Goal: Check status: Verify the current state of an ongoing process or item

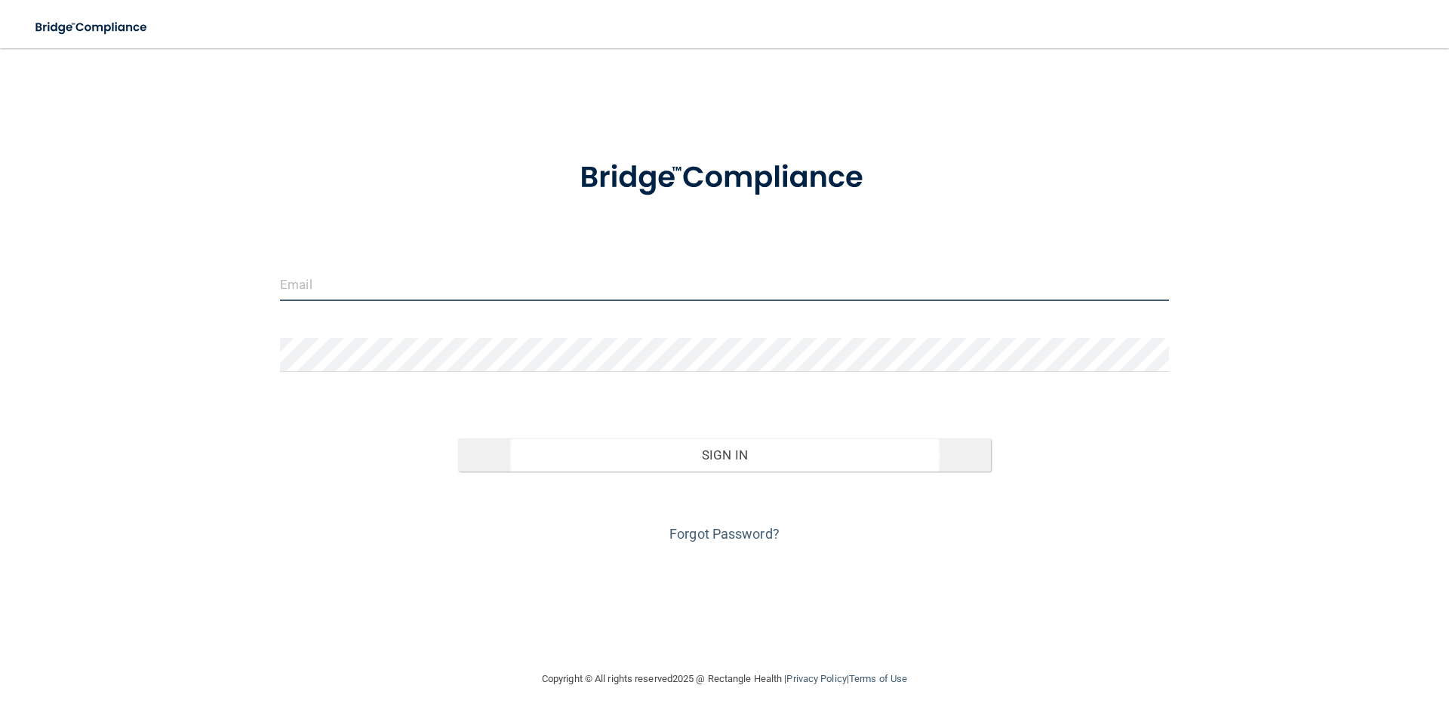
type input "[PERSON_NAME][EMAIL_ADDRESS][PERSON_NAME][DOMAIN_NAME]"
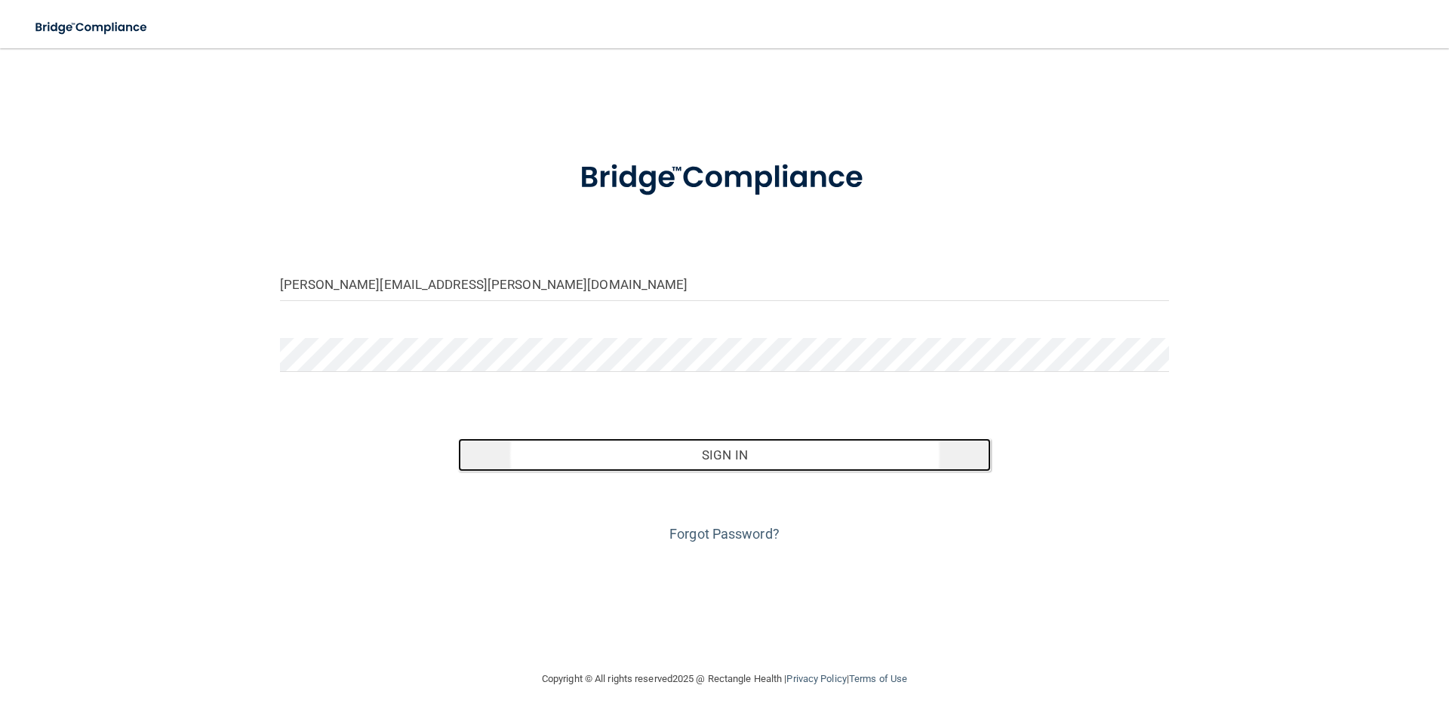
click at [775, 465] on button "Sign In" at bounding box center [725, 455] width 534 height 33
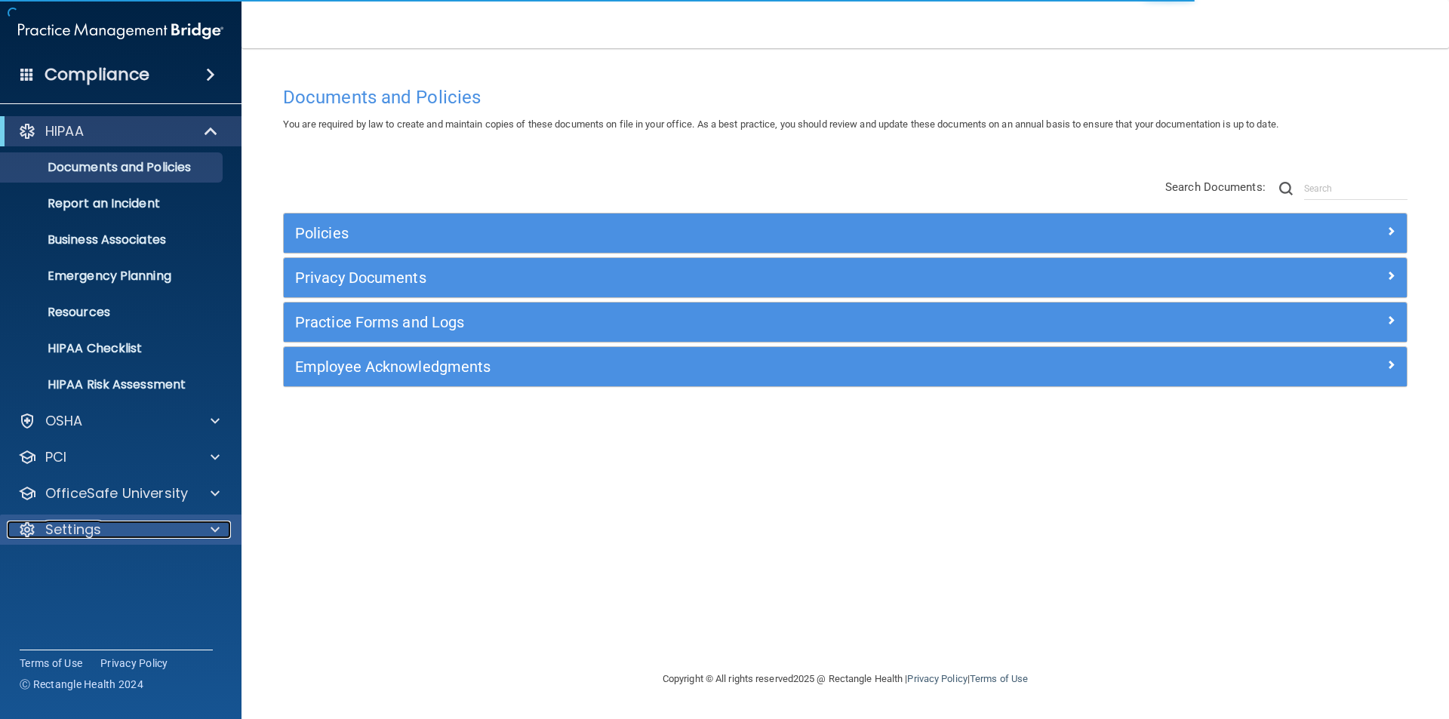
click at [94, 528] on p "Settings" at bounding box center [73, 530] width 56 height 18
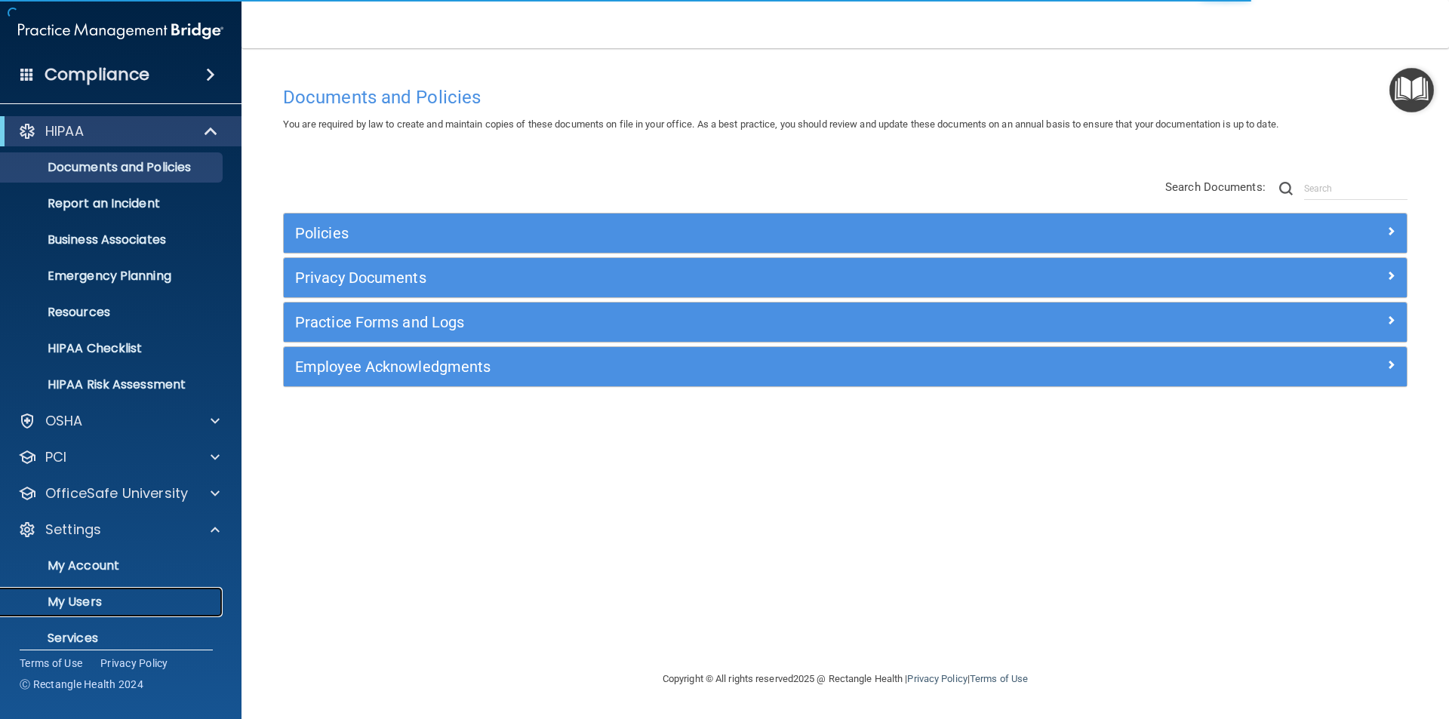
click at [95, 601] on p "My Users" at bounding box center [113, 602] width 206 height 15
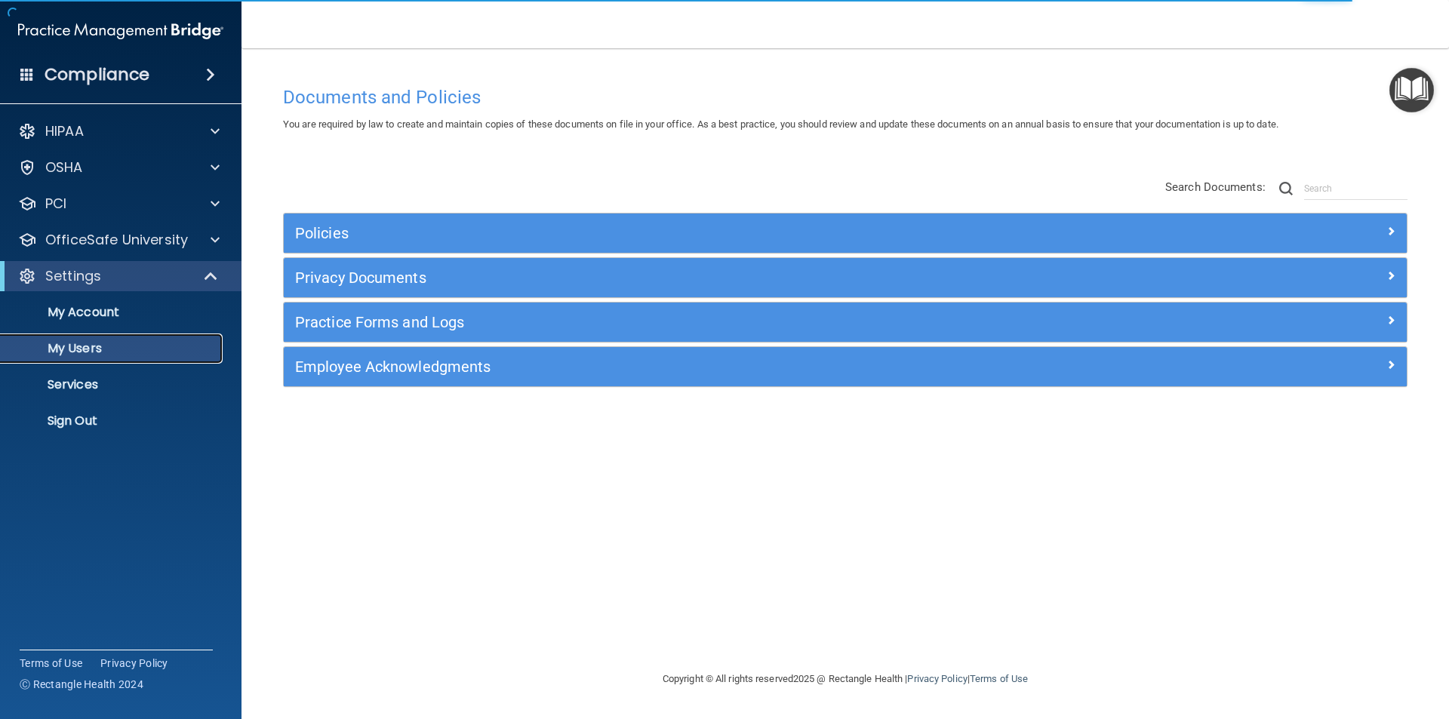
select select "20"
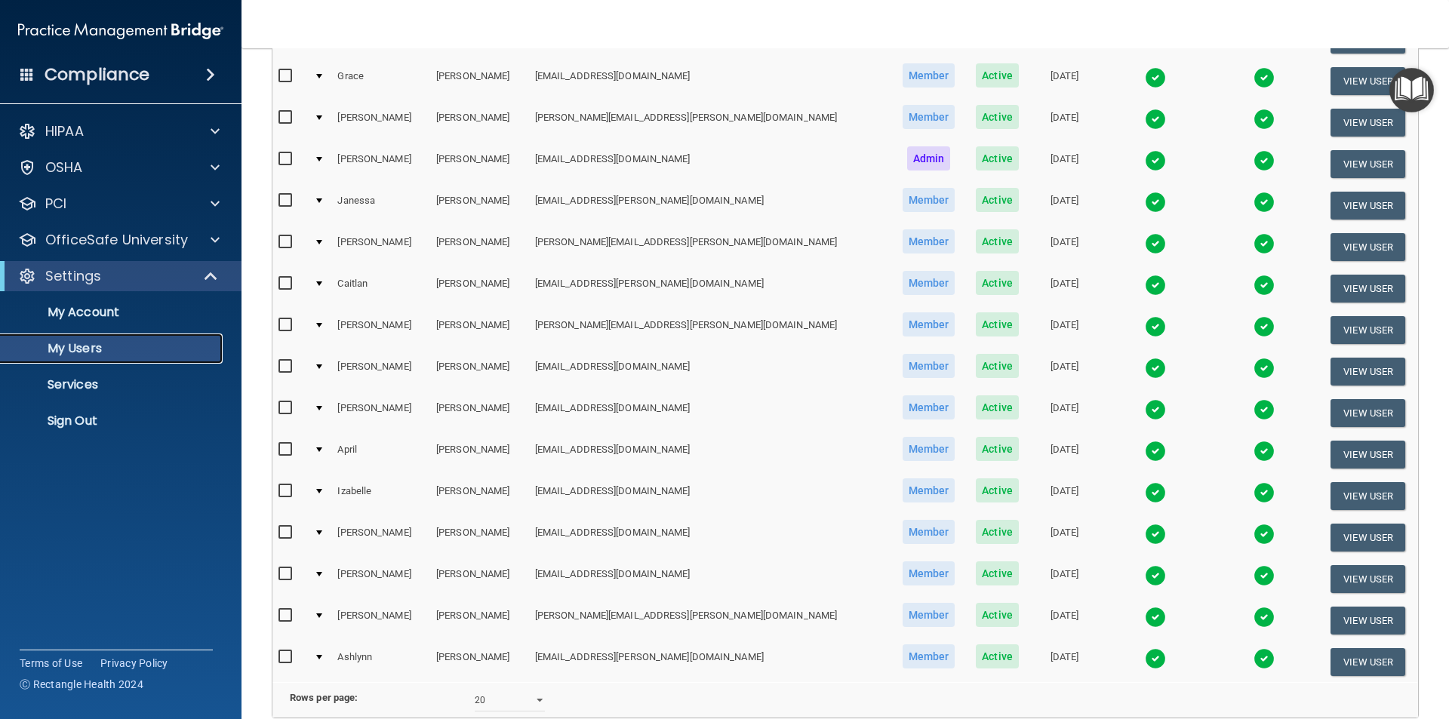
scroll to position [453, 0]
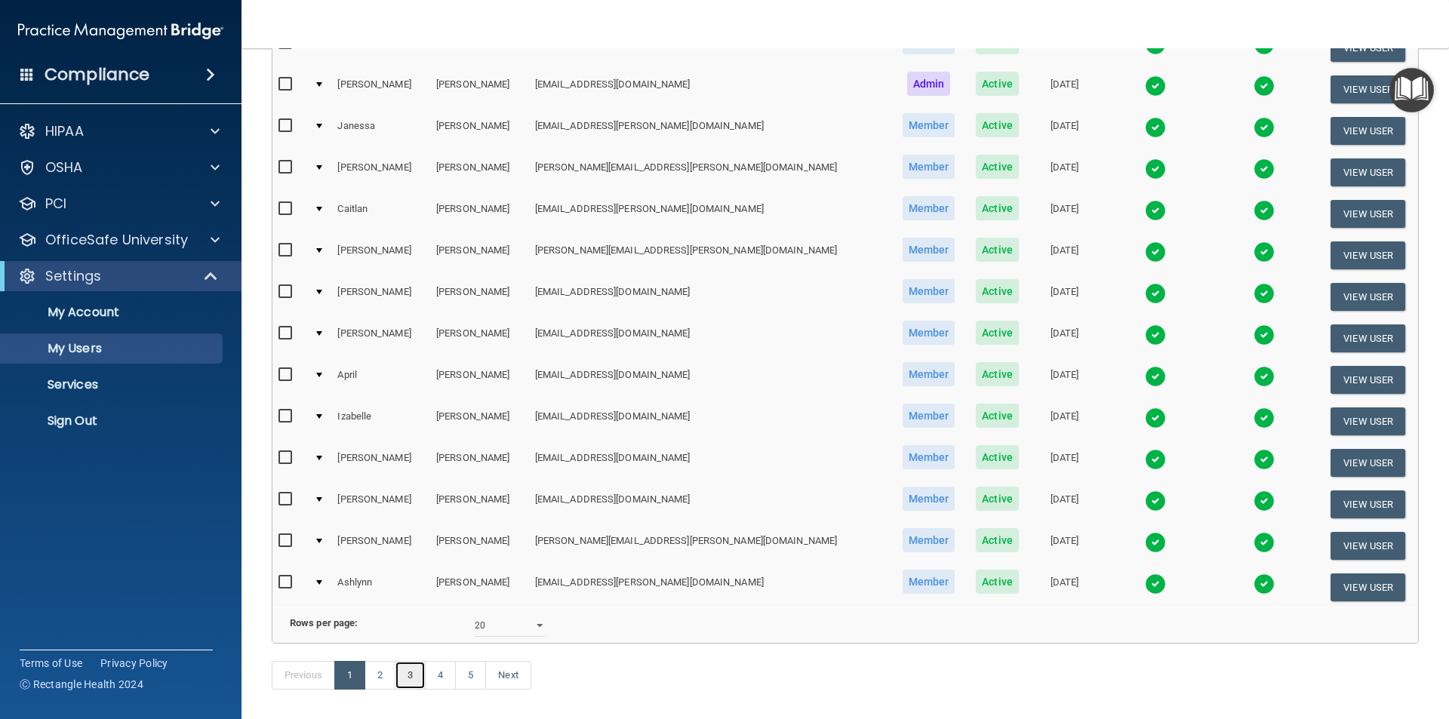
click at [416, 690] on link "3" at bounding box center [410, 675] width 31 height 29
select select "20"
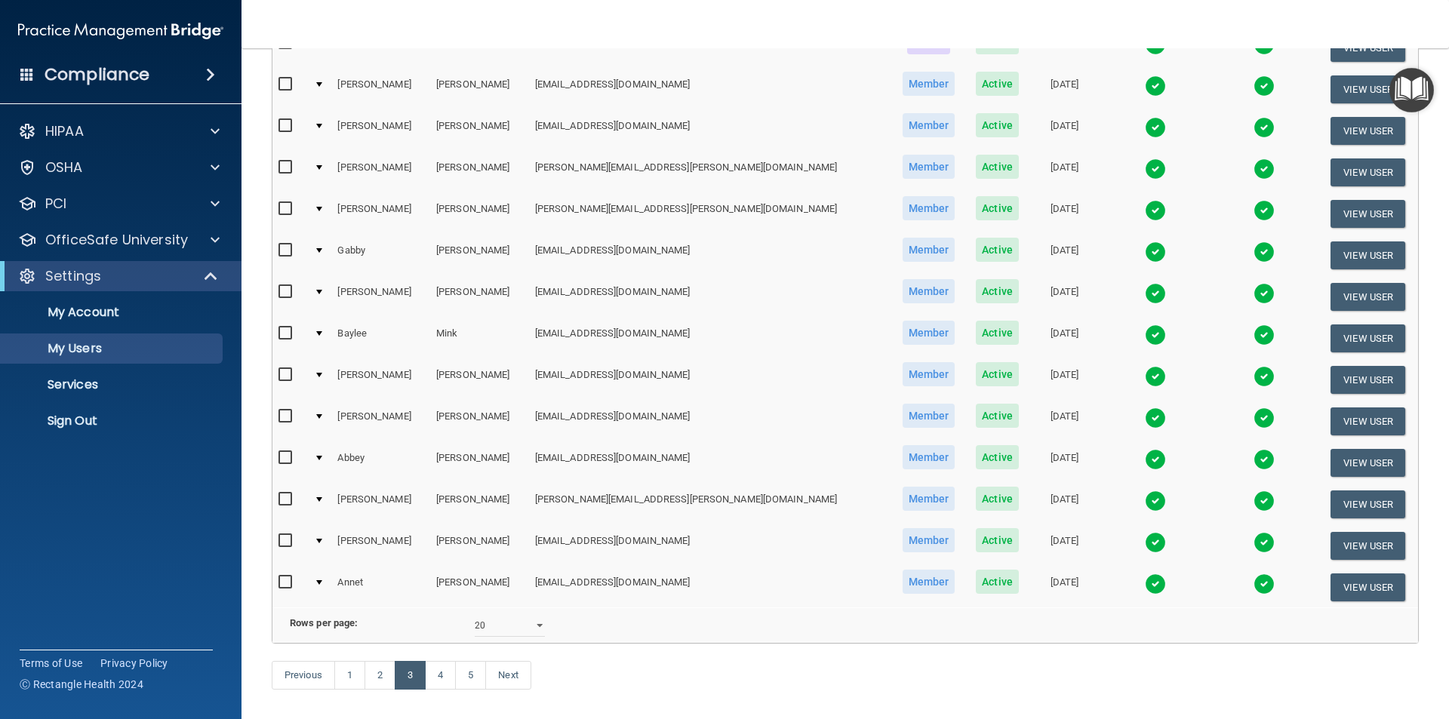
click at [1145, 376] on img at bounding box center [1155, 376] width 21 height 21
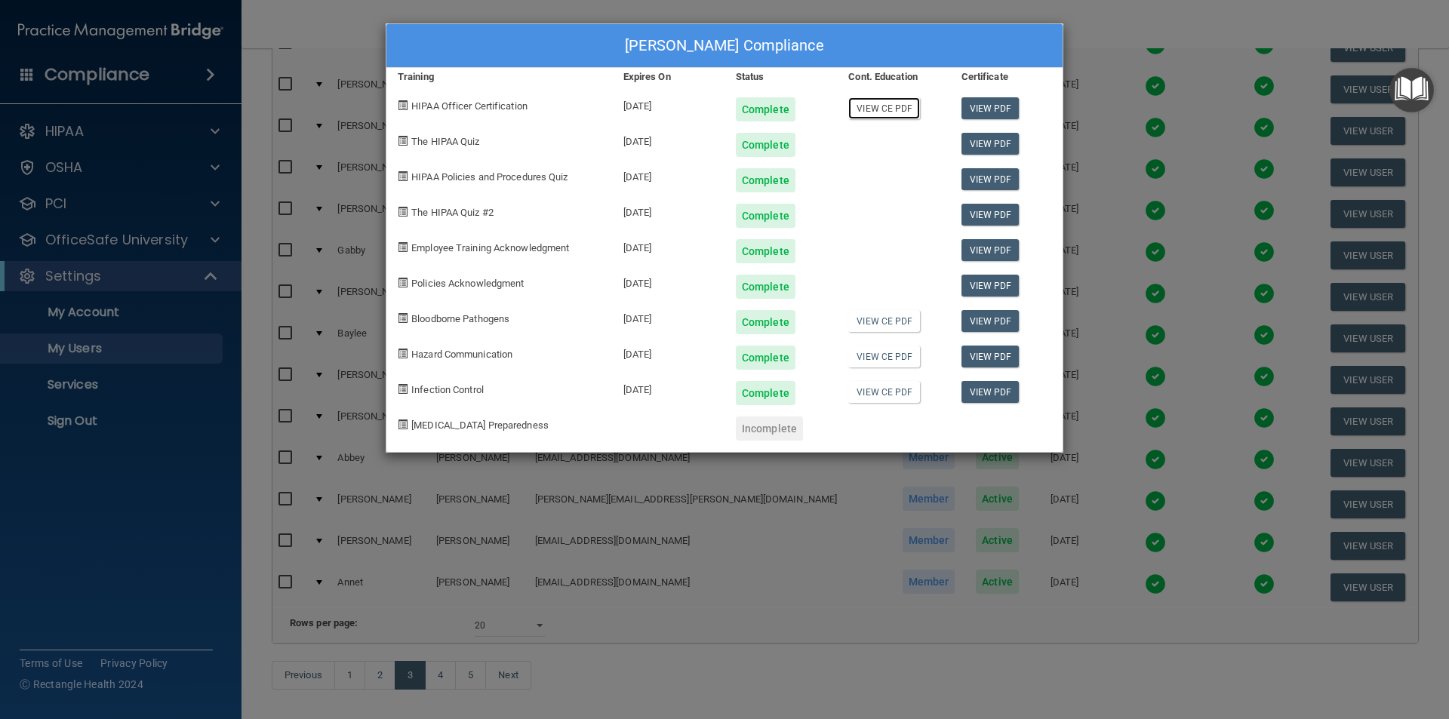
click at [899, 110] on link "View CE PDF" at bounding box center [884, 108] width 72 height 22
click at [894, 319] on link "View CE PDF" at bounding box center [884, 321] width 72 height 22
click at [881, 362] on link "View CE PDF" at bounding box center [884, 357] width 72 height 22
click at [890, 397] on link "View CE PDF" at bounding box center [884, 392] width 72 height 22
click at [1142, 23] on div "[PERSON_NAME] Compliance Training Expires On Status Cont. Education Certificate…" at bounding box center [724, 359] width 1449 height 719
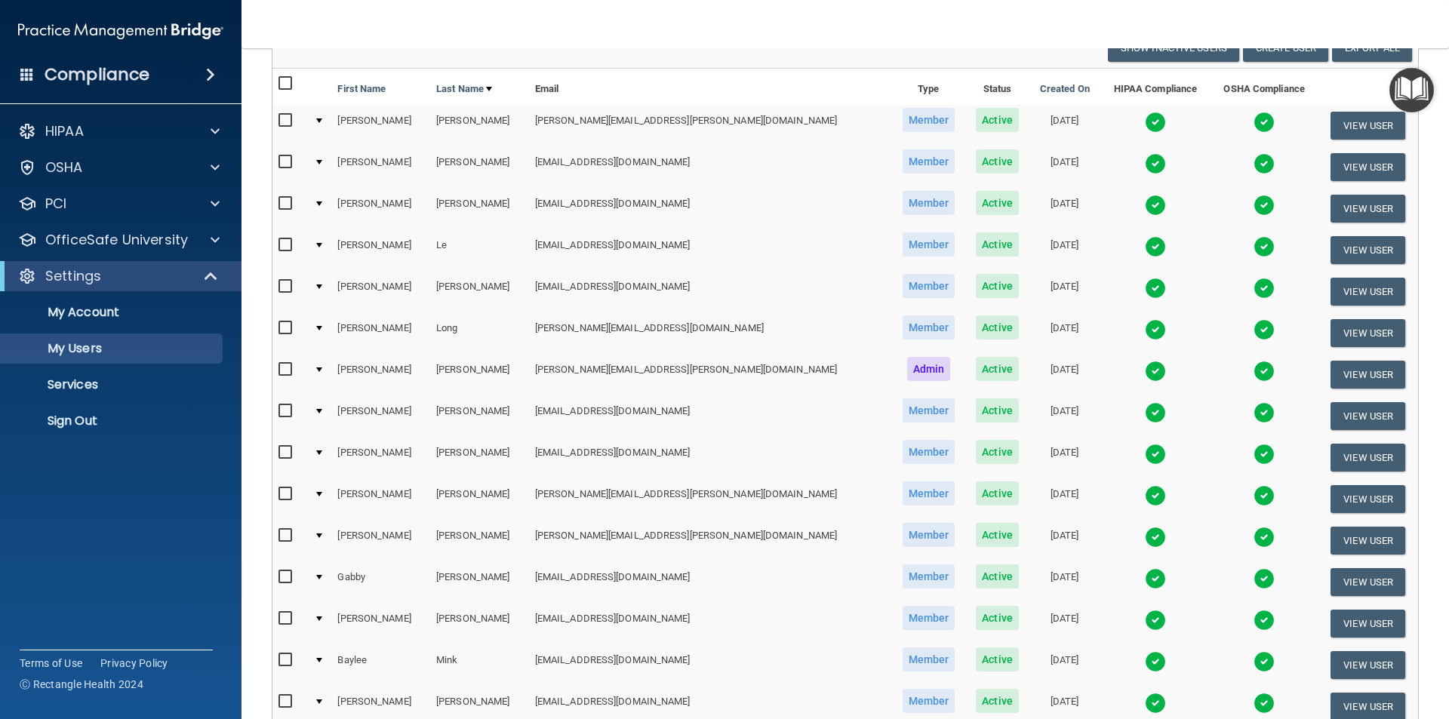
scroll to position [530, 0]
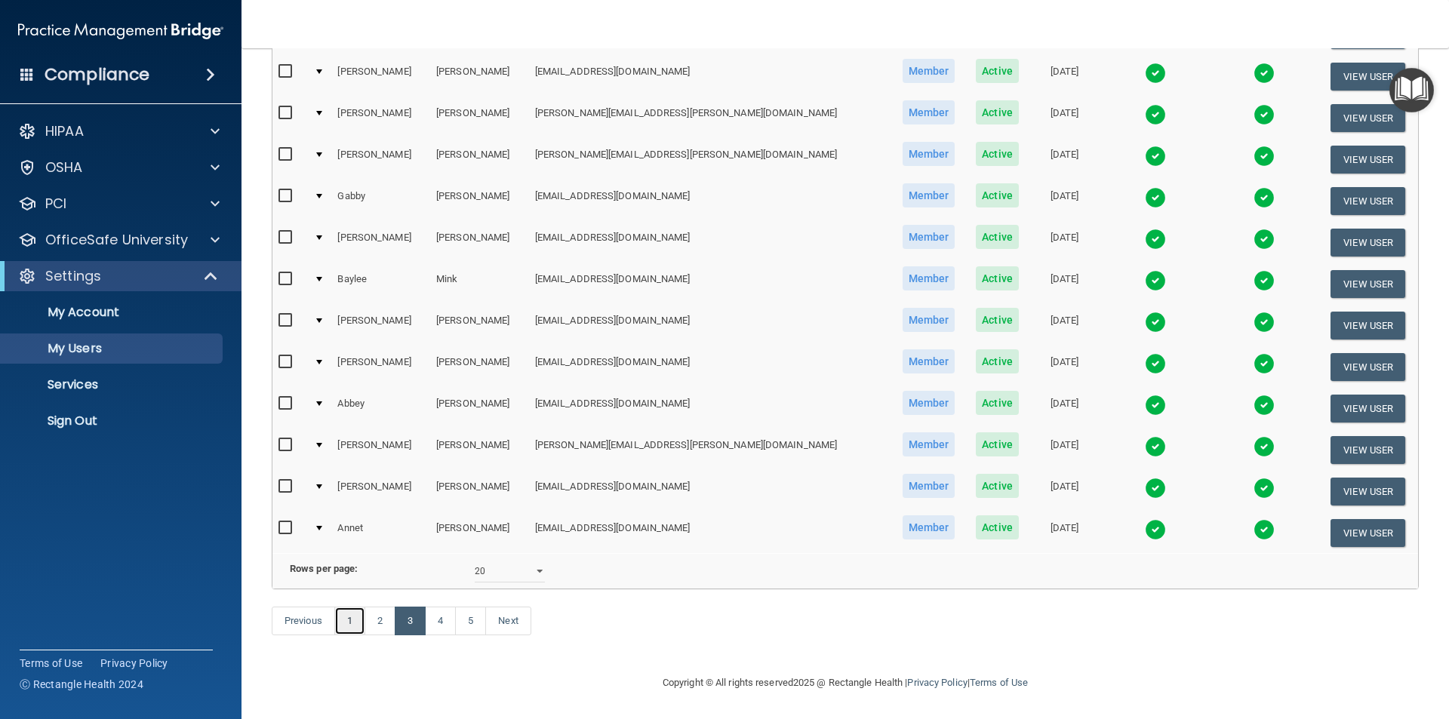
click at [345, 622] on link "1" at bounding box center [349, 621] width 31 height 29
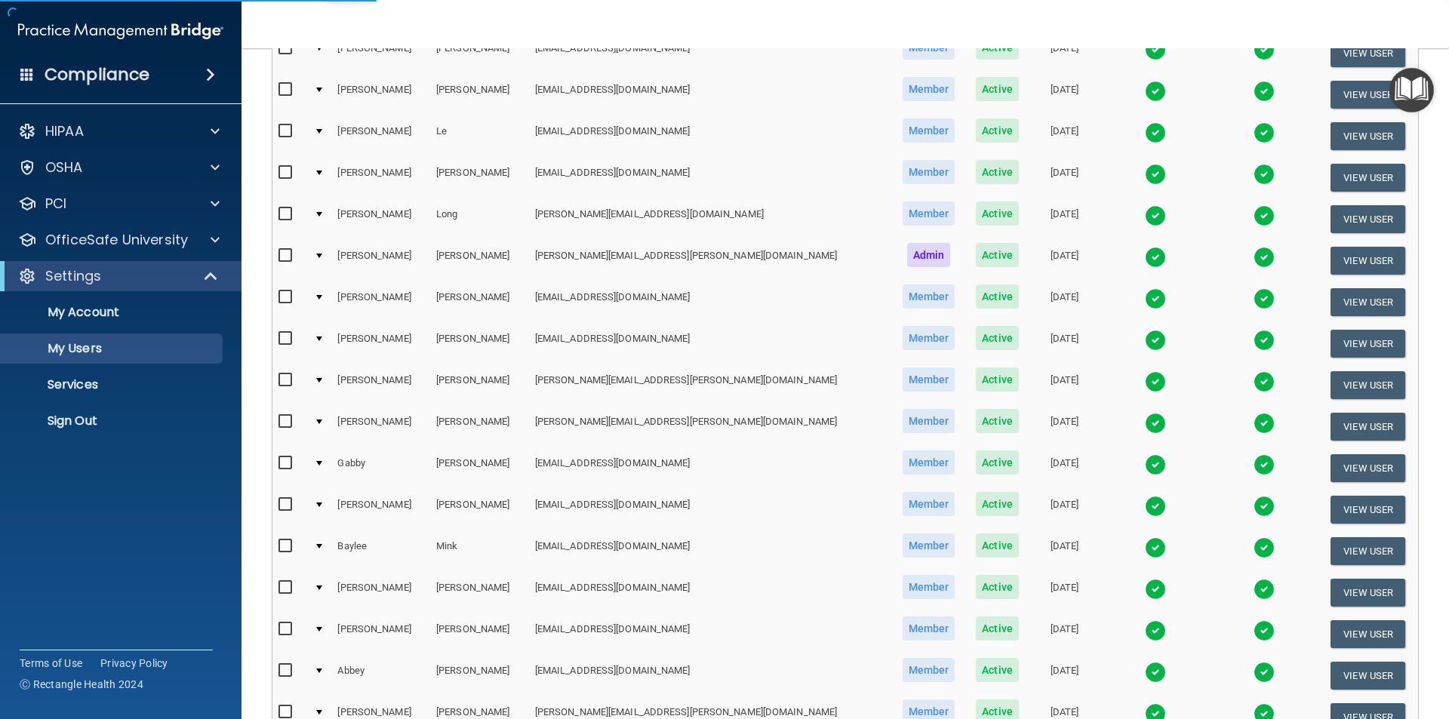
scroll to position [228, 0]
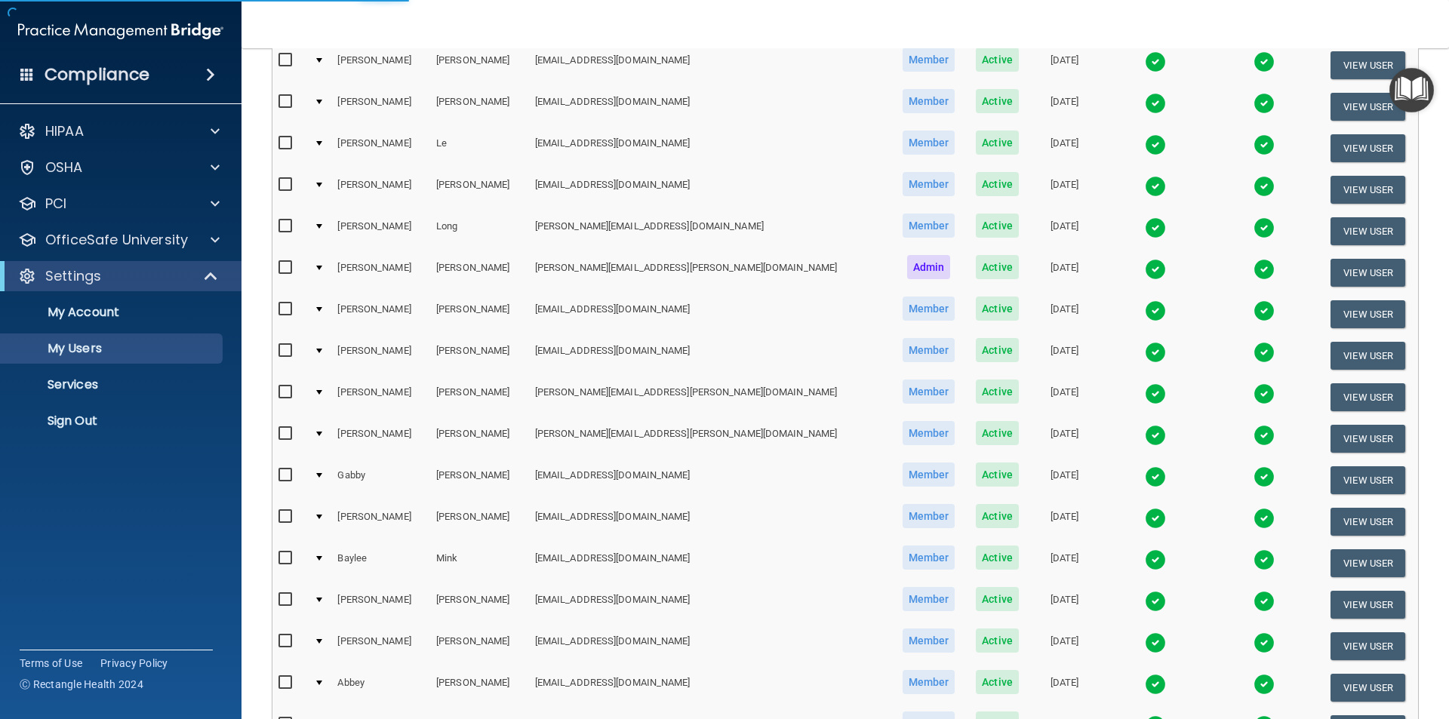
select select "20"
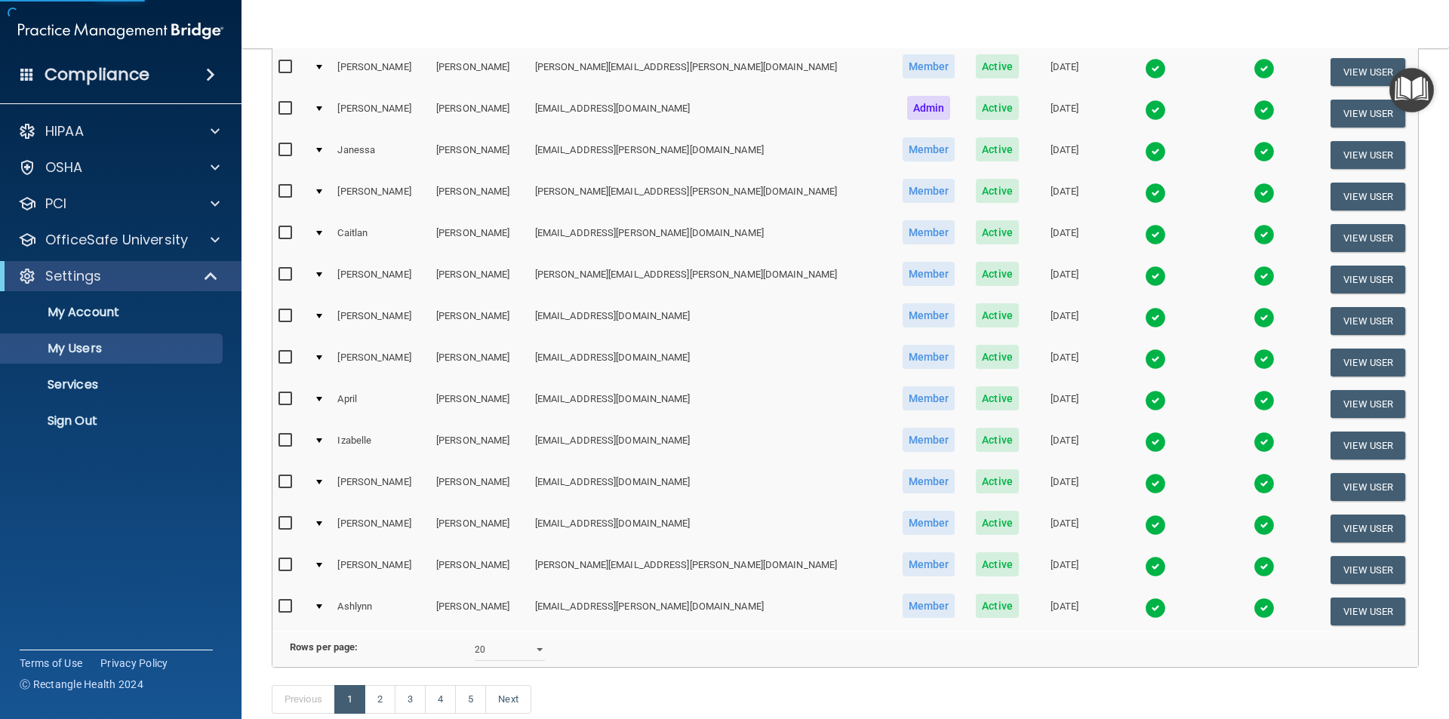
scroll to position [530, 0]
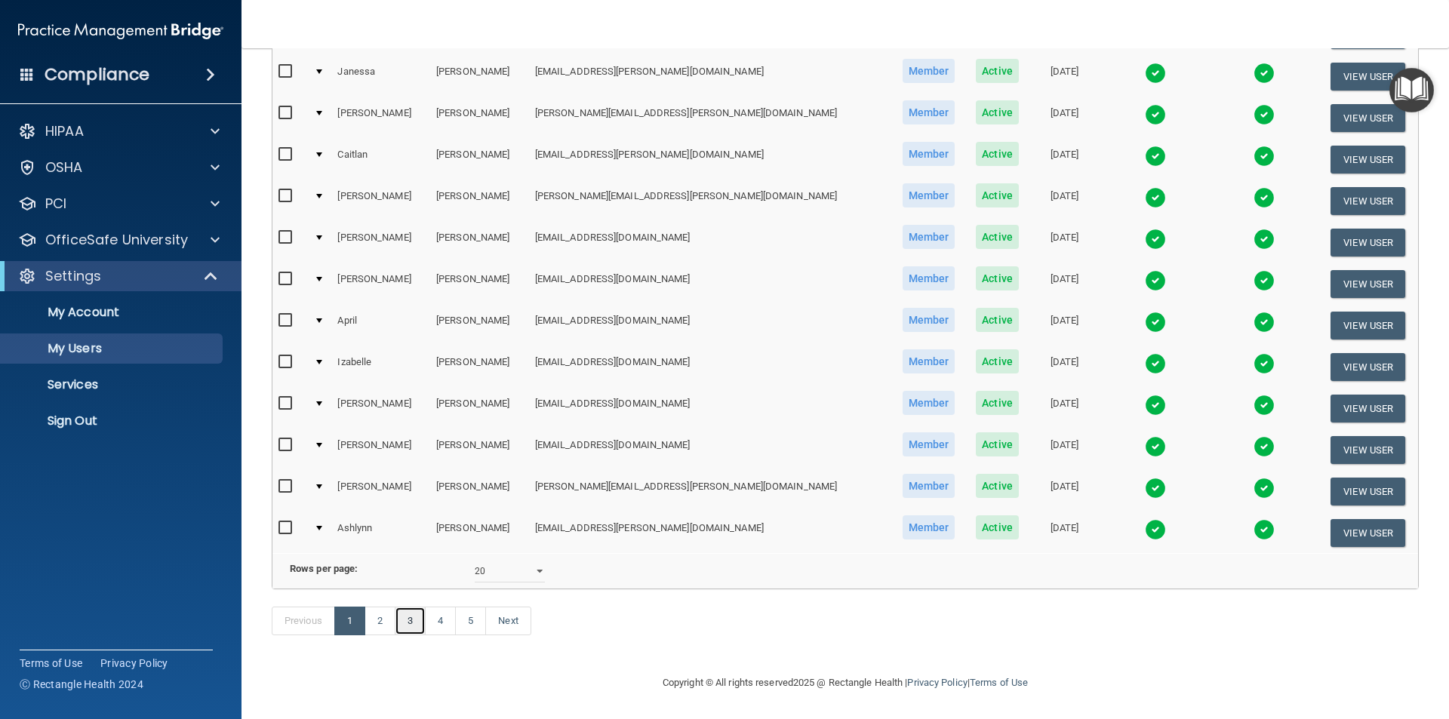
click at [413, 620] on link "3" at bounding box center [410, 621] width 31 height 29
select select "20"
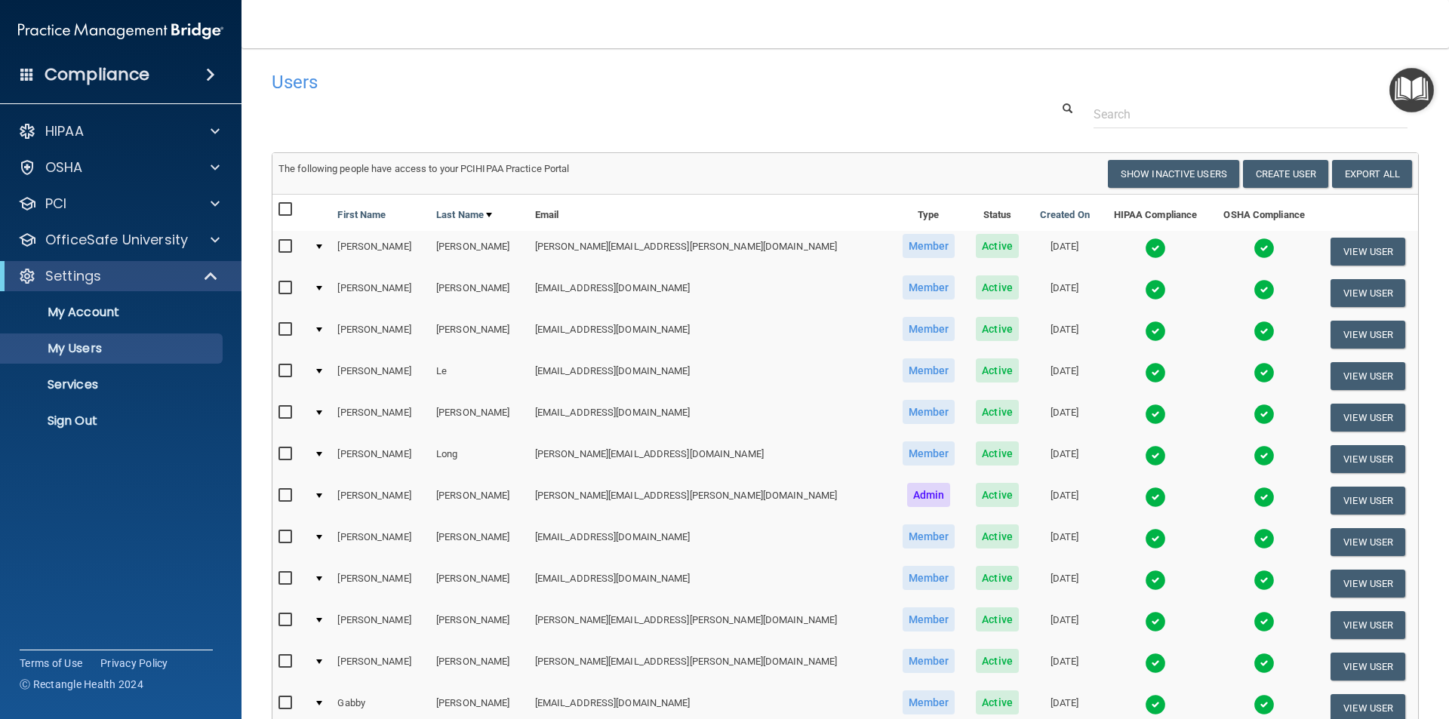
click at [1145, 497] on img at bounding box center [1155, 497] width 21 height 21
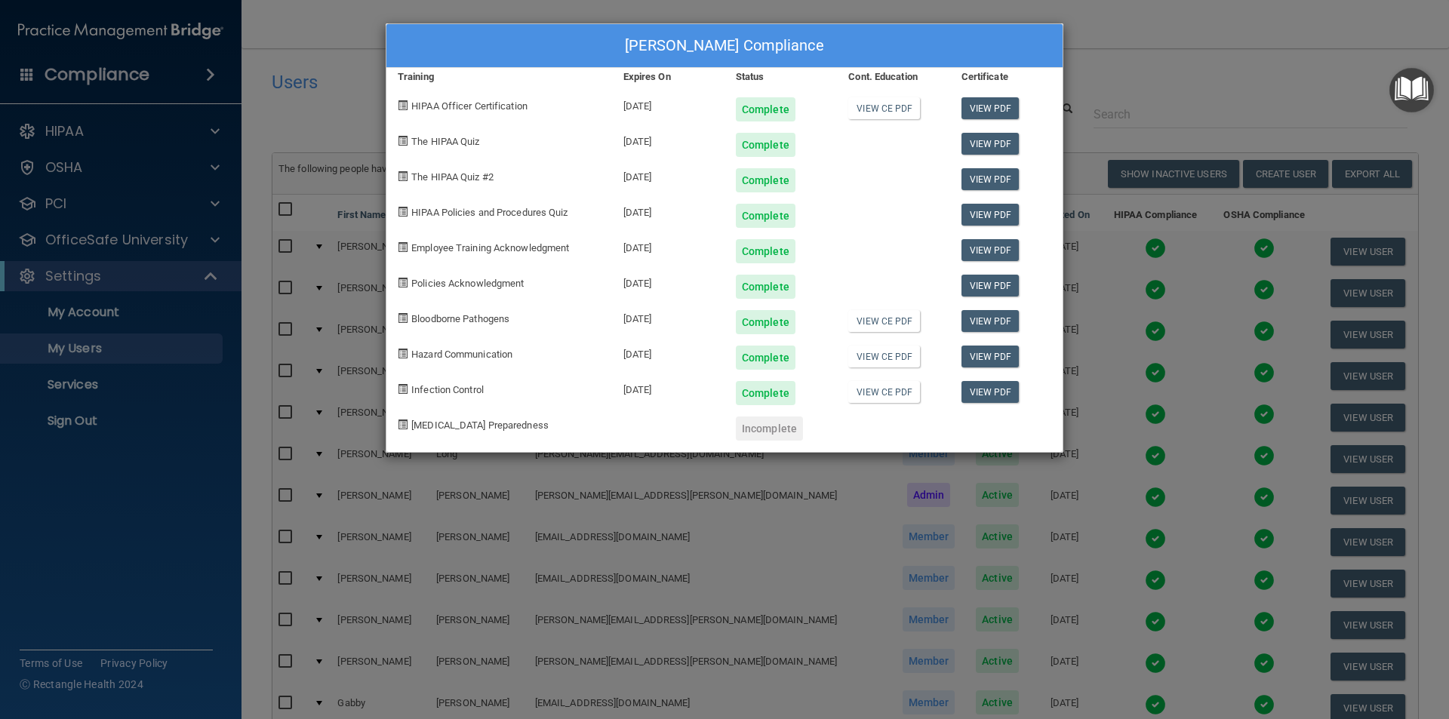
click at [1116, 29] on div "[PERSON_NAME] Compliance Training Expires On Status Cont. Education Certificate…" at bounding box center [724, 359] width 1449 height 719
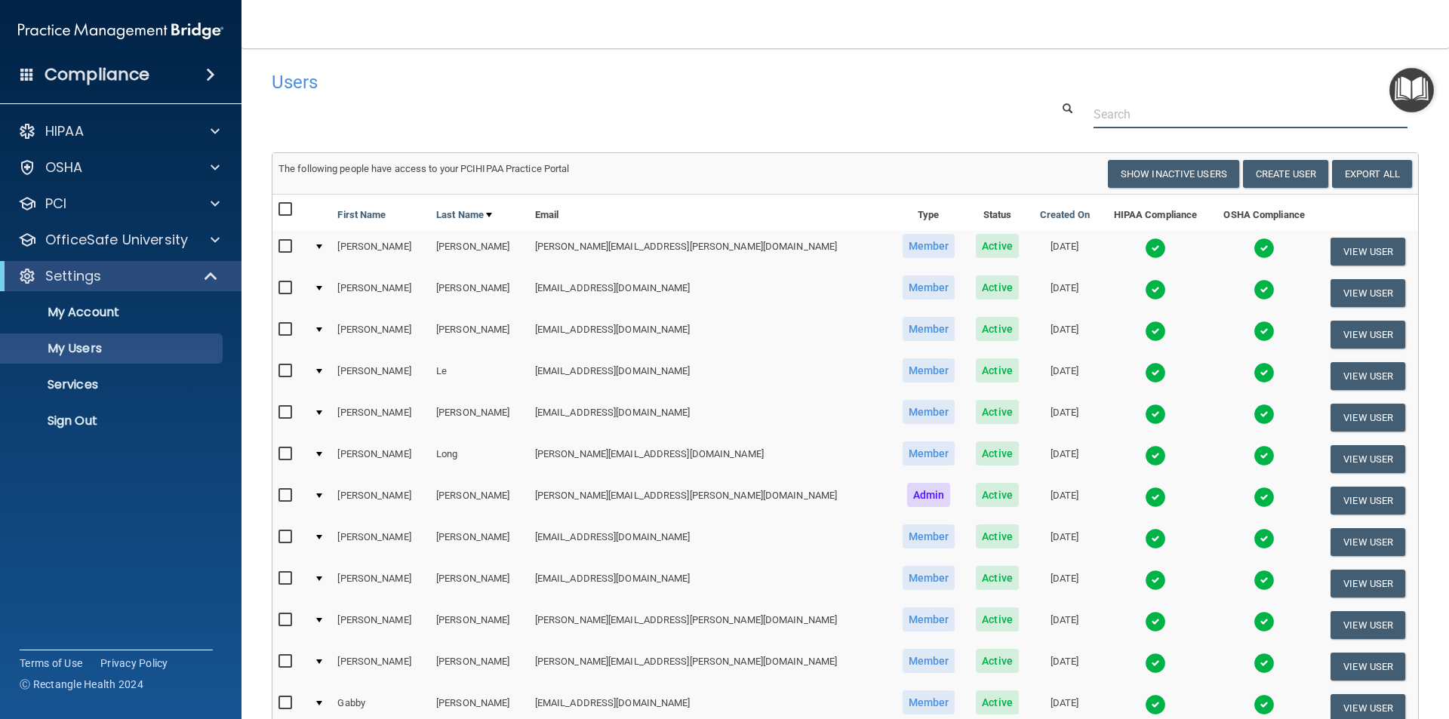
click at [444, 121] on div at bounding box center [845, 114] width 1170 height 28
